Goal: Find specific page/section: Find specific page/section

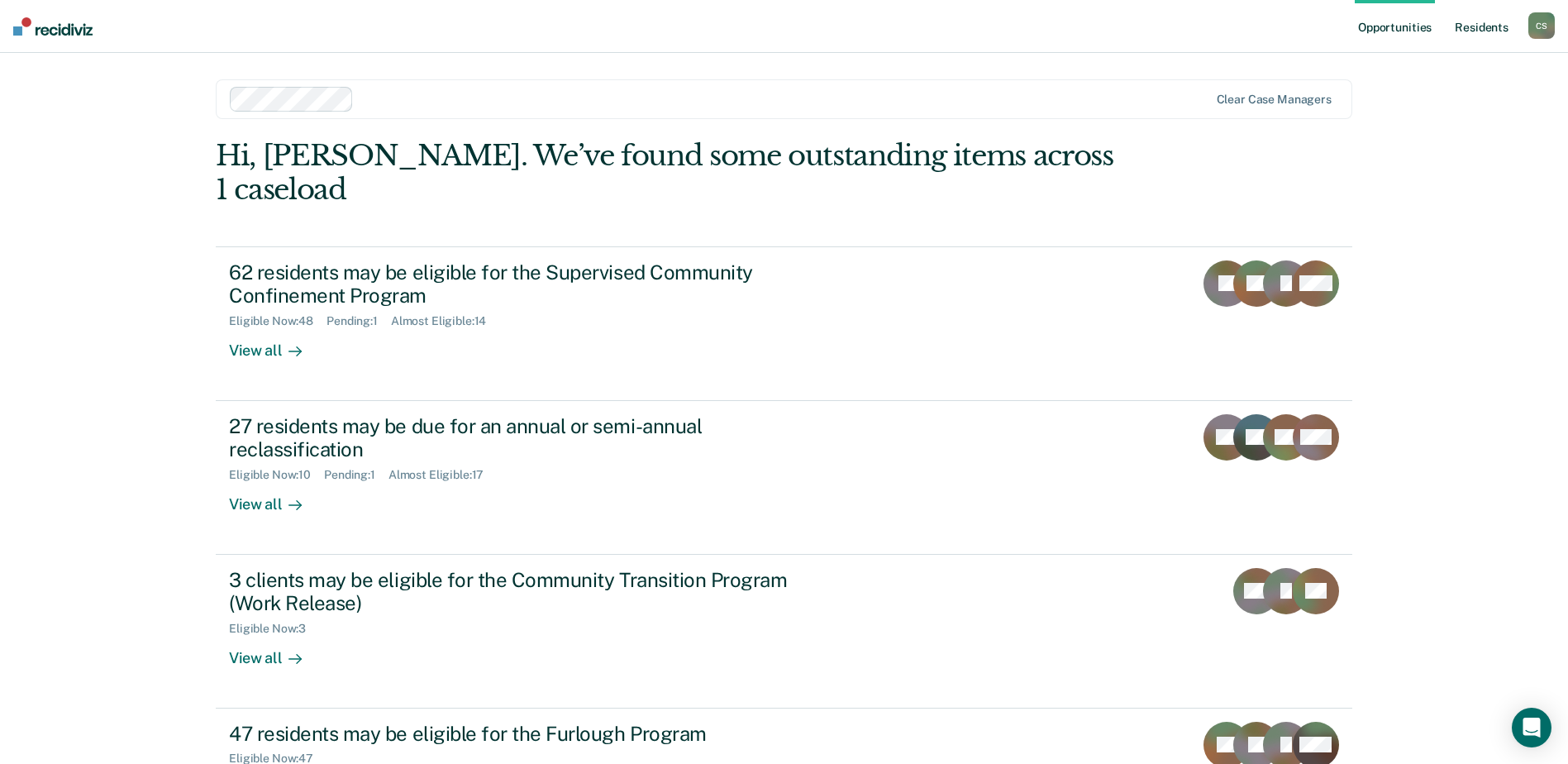
click at [1501, 22] on link "Resident s" at bounding box center [1482, 26] width 60 height 53
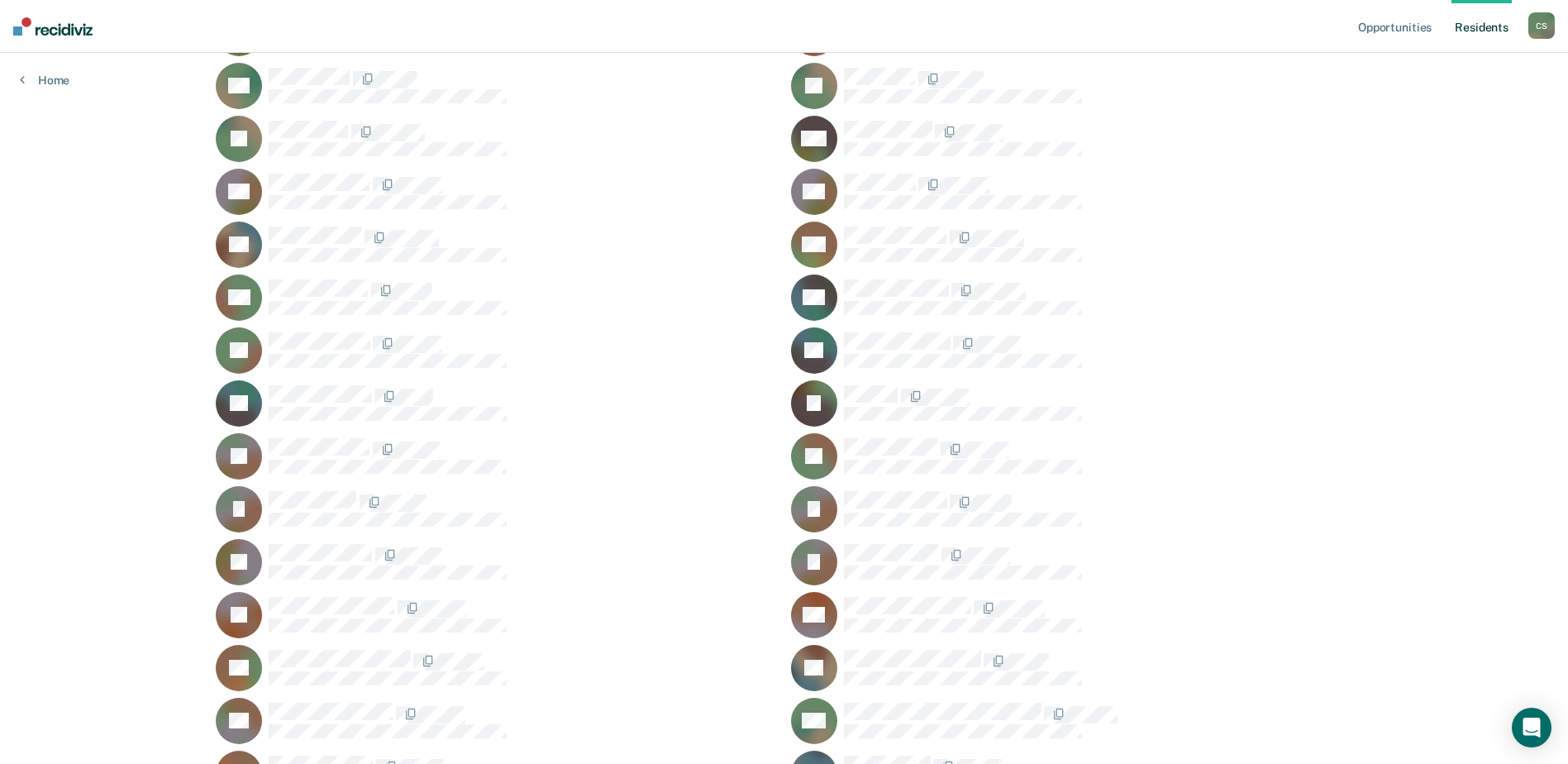
scroll to position [578, 0]
